Goal: Task Accomplishment & Management: Manage account settings

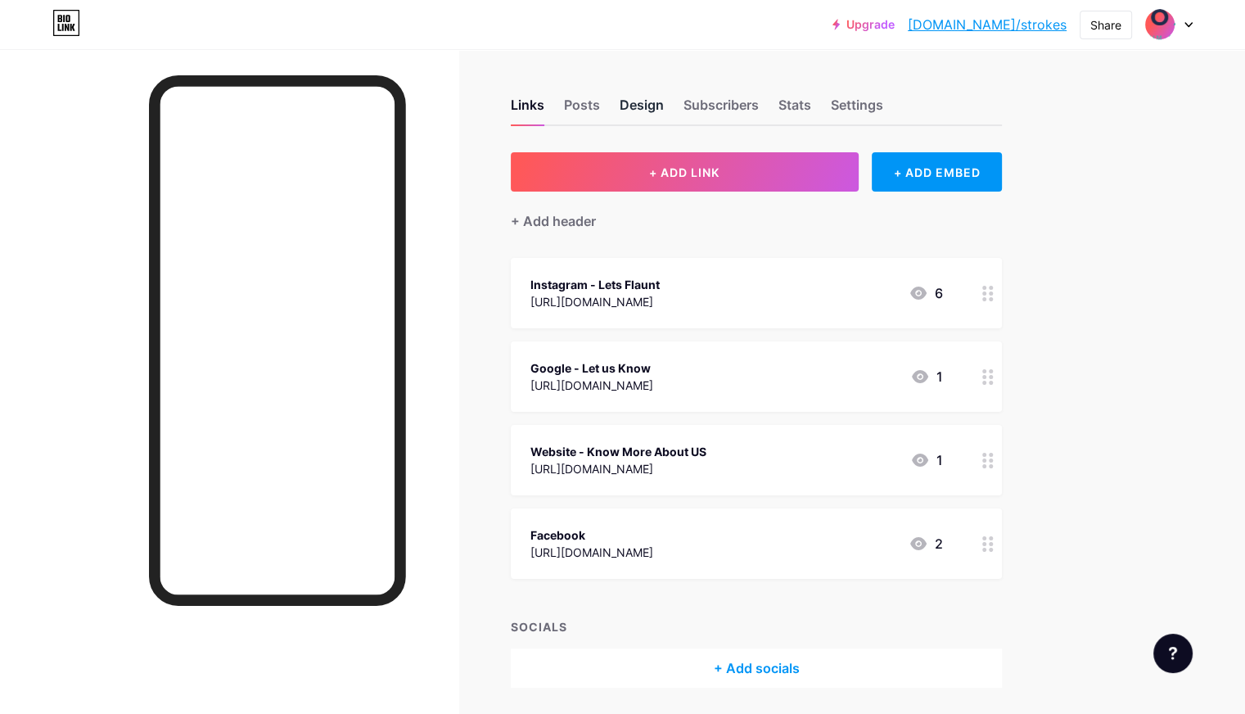
click at [664, 106] on div "Design" at bounding box center [642, 109] width 44 height 29
click at [600, 112] on div "Posts" at bounding box center [582, 109] width 36 height 29
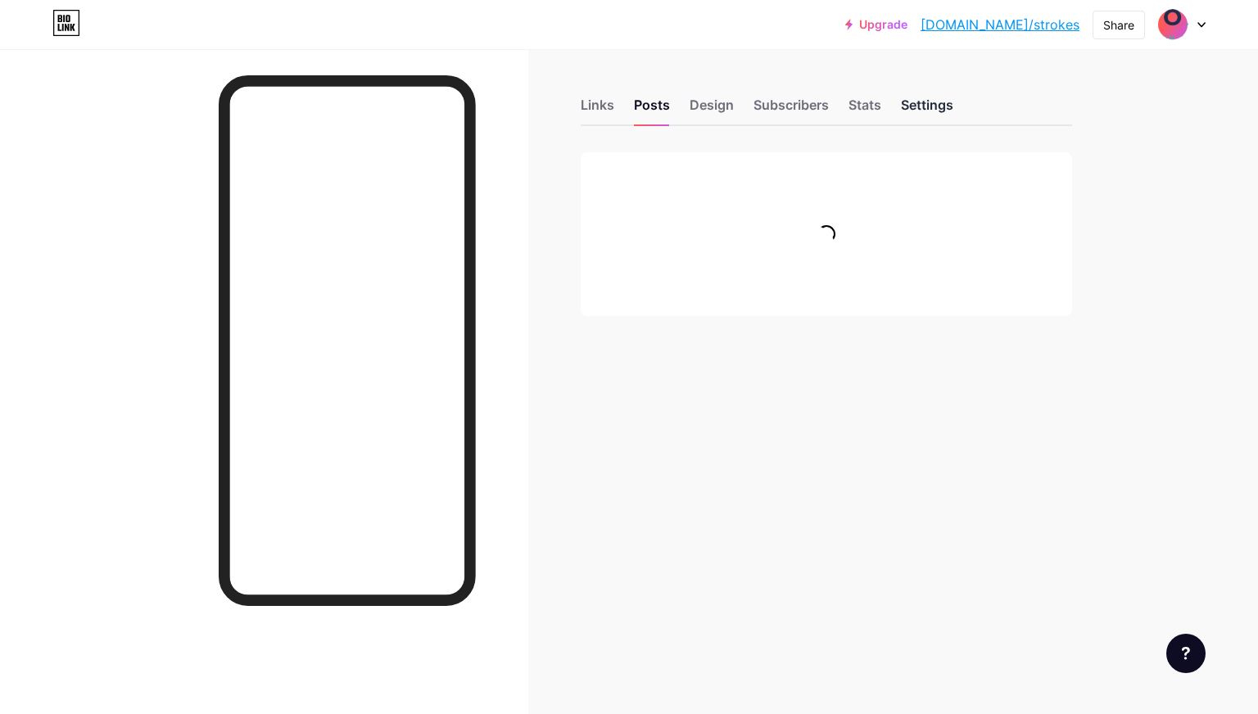
click at [920, 112] on div "Settings" at bounding box center [927, 109] width 52 height 29
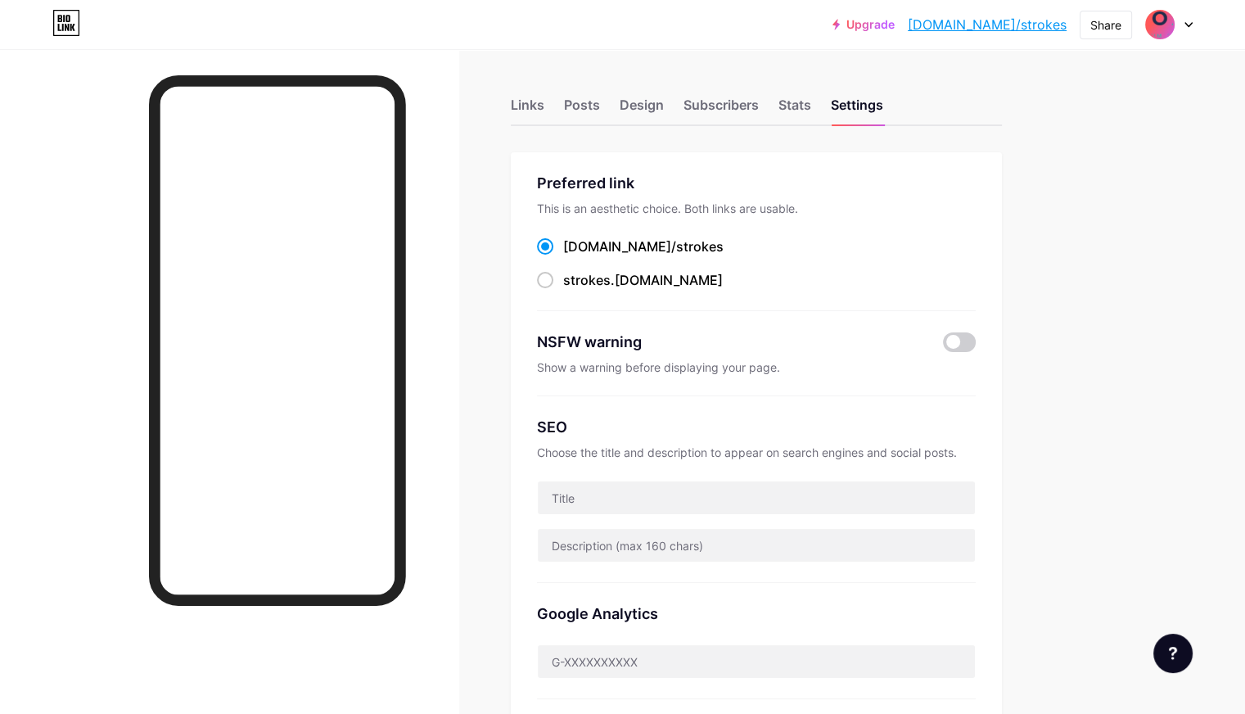
click at [1158, 23] on img at bounding box center [1160, 24] width 26 height 26
click at [1021, 101] on img at bounding box center [1015, 106] width 26 height 26
click at [664, 106] on div "Design" at bounding box center [642, 109] width 44 height 29
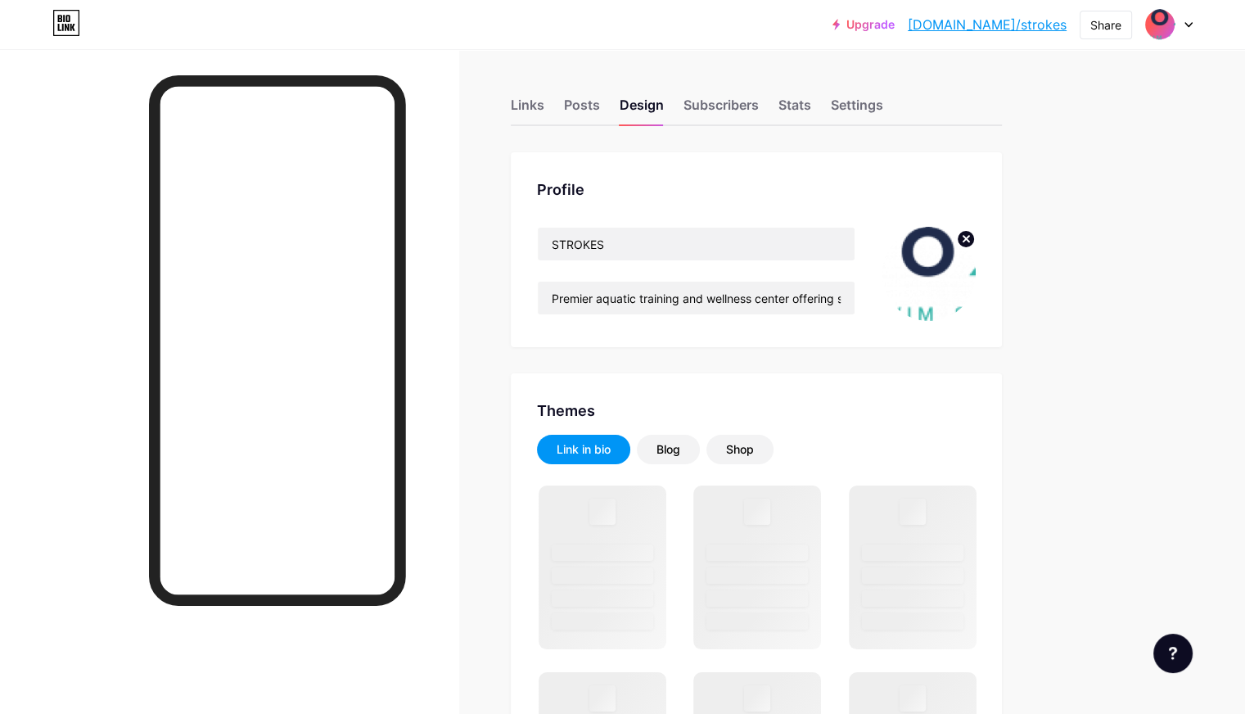
click at [976, 259] on img at bounding box center [929, 274] width 94 height 94
click at [969, 236] on icon at bounding box center [967, 239] width 6 height 6
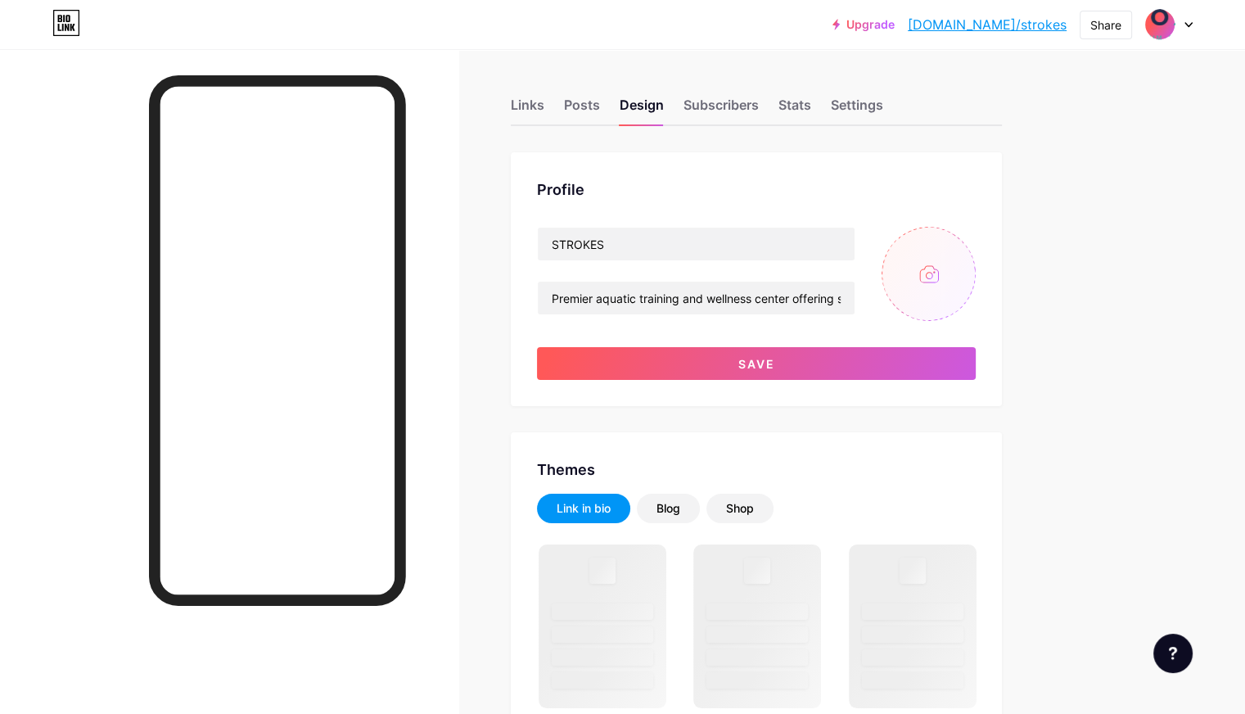
click at [976, 270] on input "file" at bounding box center [929, 274] width 94 height 94
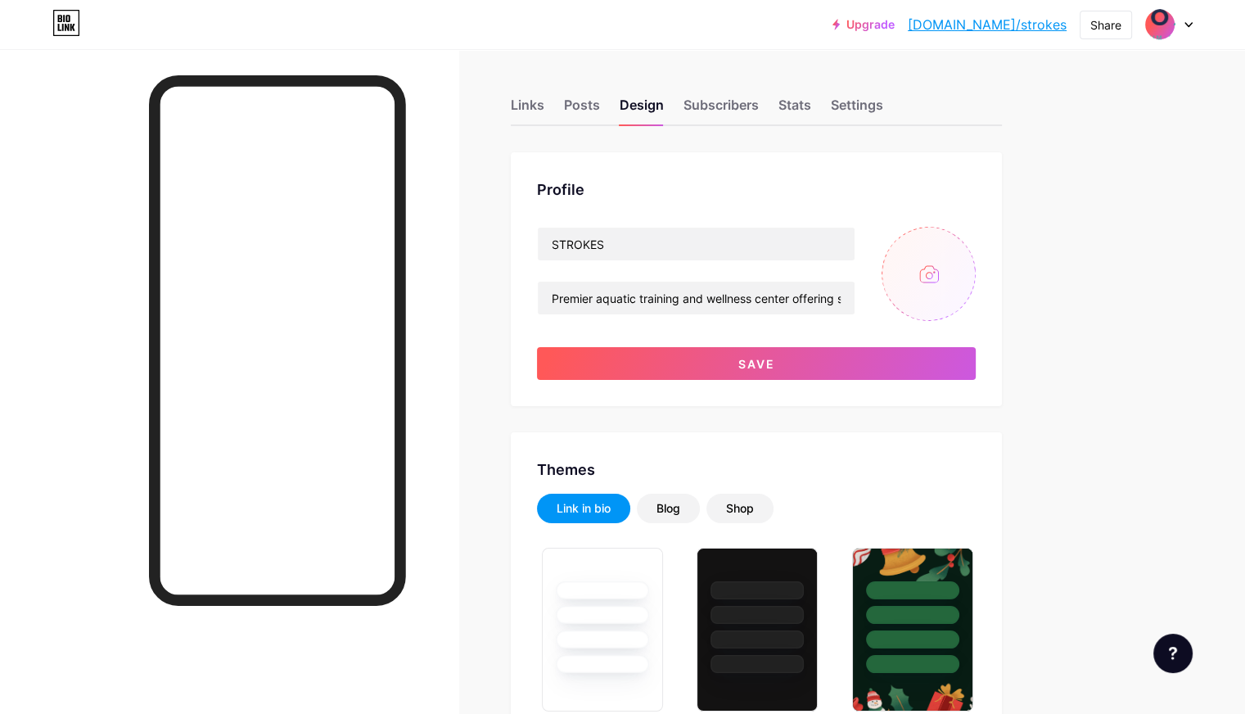
type input "C:\fakepath\strokes logo.png"
